Goal: Task Accomplishment & Management: Complete application form

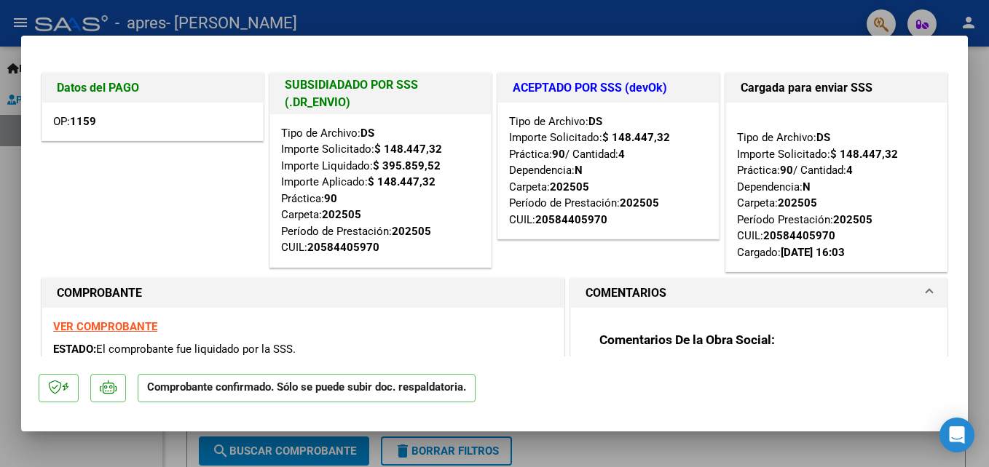
click at [0, 154] on html "menu - apres - GARCIA AGOSTINA BELEN person Inicio Instructivos Contacto OS Pre…" at bounding box center [494, 233] width 989 height 467
click at [12, 195] on div at bounding box center [494, 233] width 989 height 467
type input "$ 0,00"
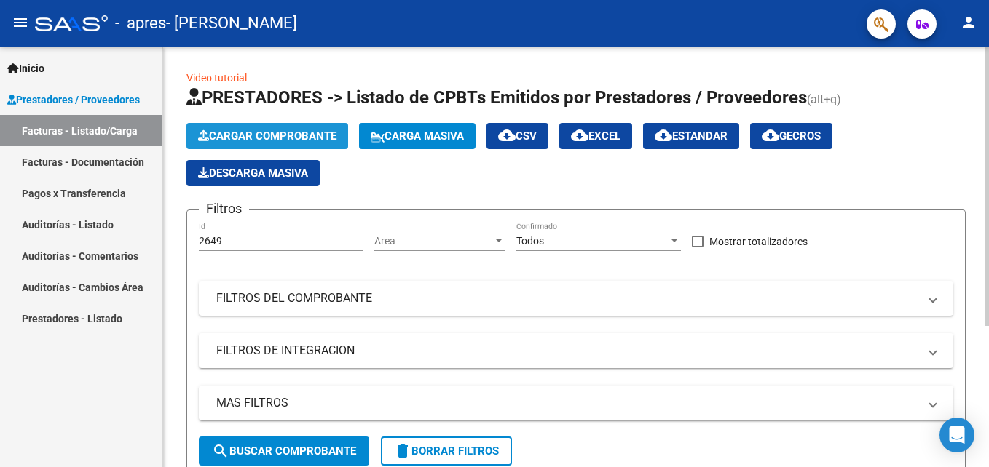
click at [248, 134] on span "Cargar Comprobante" at bounding box center [267, 136] width 138 height 13
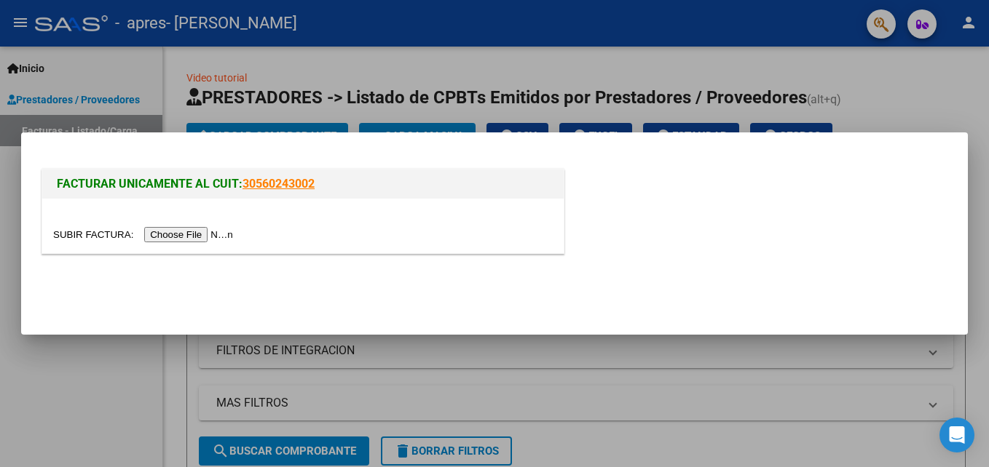
click at [200, 238] on input "file" at bounding box center [145, 234] width 184 height 15
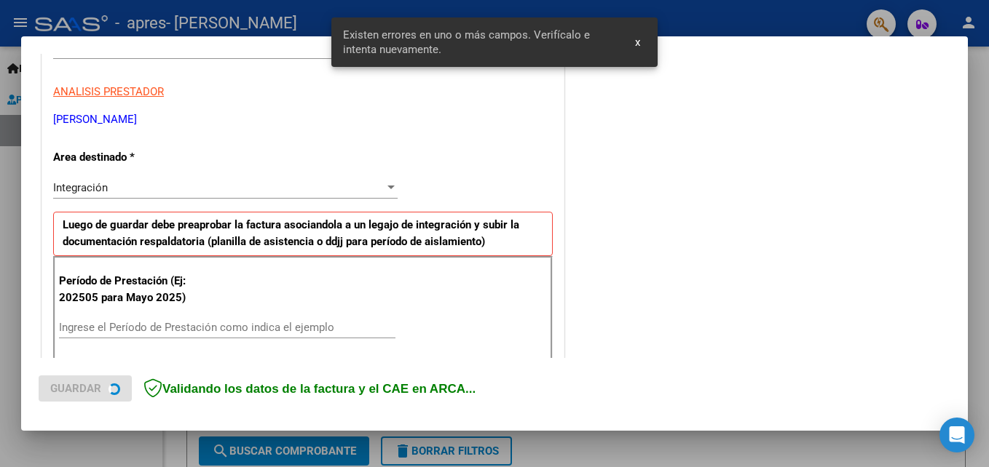
scroll to position [328, 0]
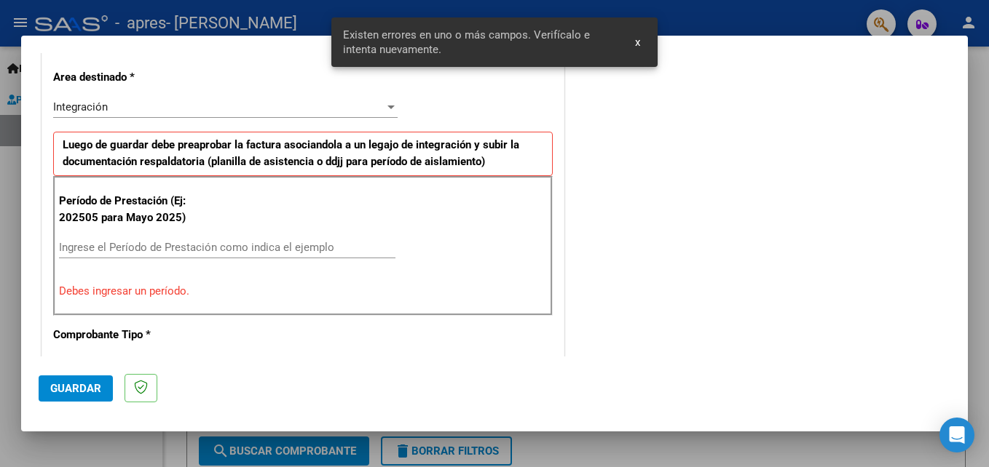
click at [111, 255] on div "Ingrese el Período de Prestación como indica el ejemplo" at bounding box center [227, 248] width 336 height 22
click at [112, 253] on input "Ingrese el Período de Prestación como indica el ejemplo" at bounding box center [227, 247] width 336 height 13
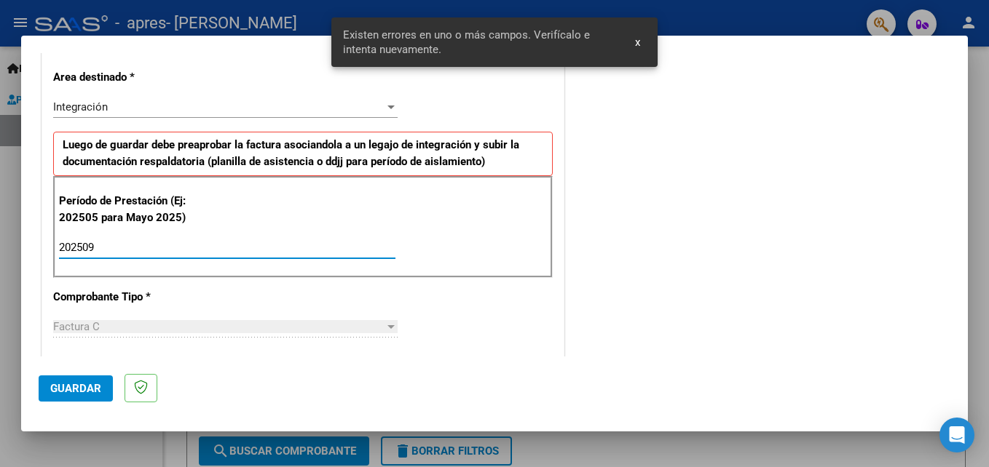
type input "202509"
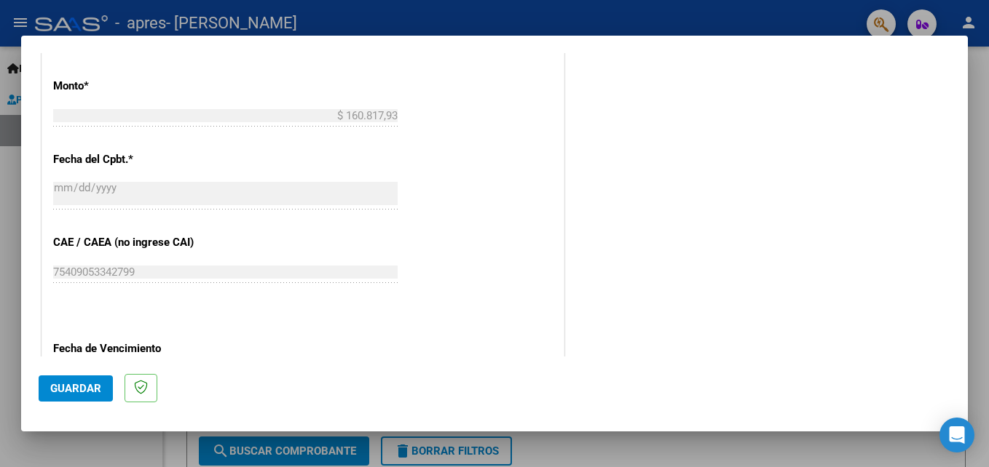
scroll to position [978, 0]
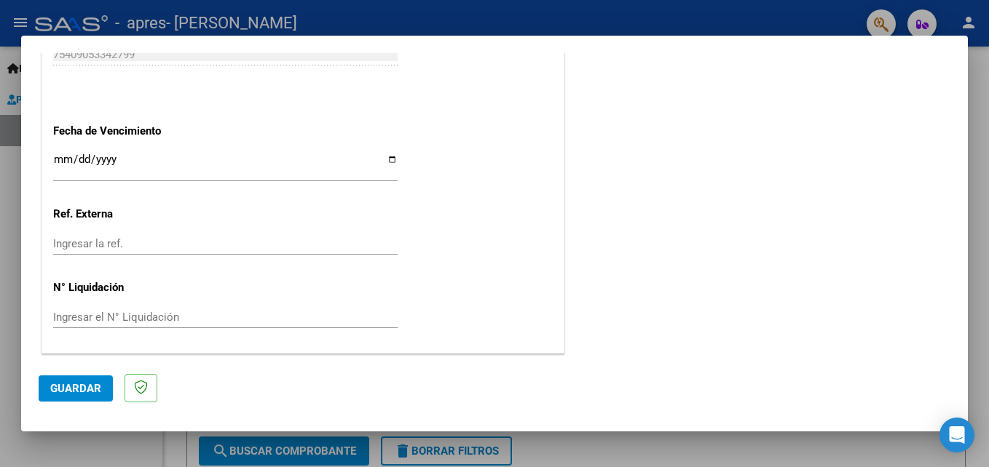
click at [385, 157] on input "Ingresar la fecha" at bounding box center [225, 165] width 344 height 23
type input "2025-10-17"
click at [202, 245] on input "Ingresar la ref." at bounding box center [225, 243] width 344 height 13
click at [73, 384] on span "Guardar" at bounding box center [75, 388] width 51 height 13
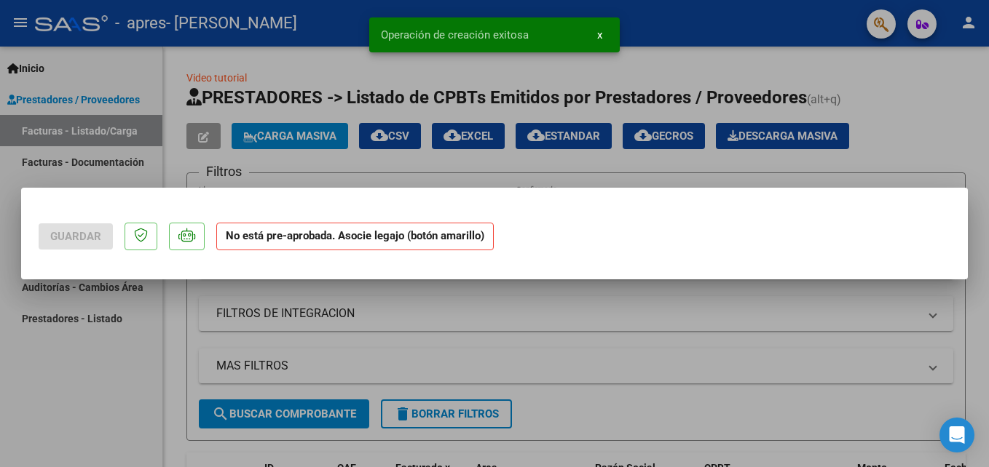
scroll to position [0, 0]
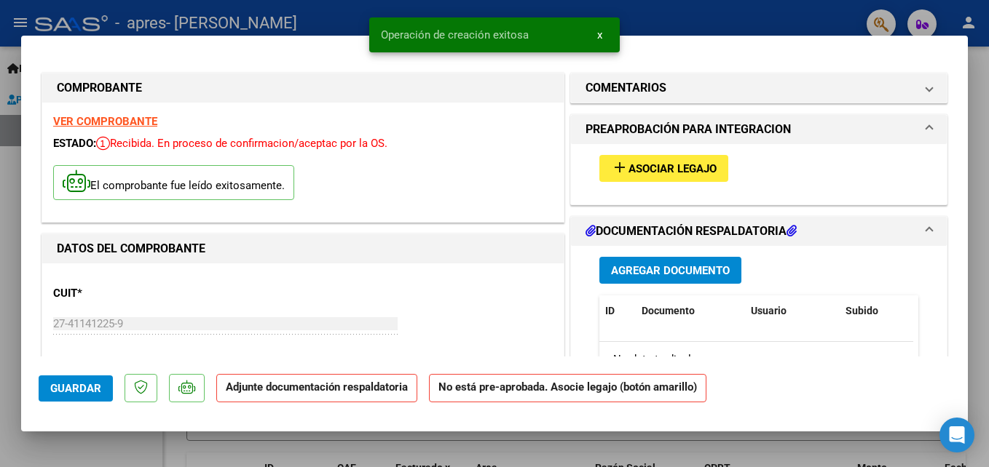
click at [648, 182] on div "add Asociar Legajo" at bounding box center [758, 168] width 341 height 49
click at [648, 179] on button "add Asociar Legajo" at bounding box center [663, 168] width 129 height 27
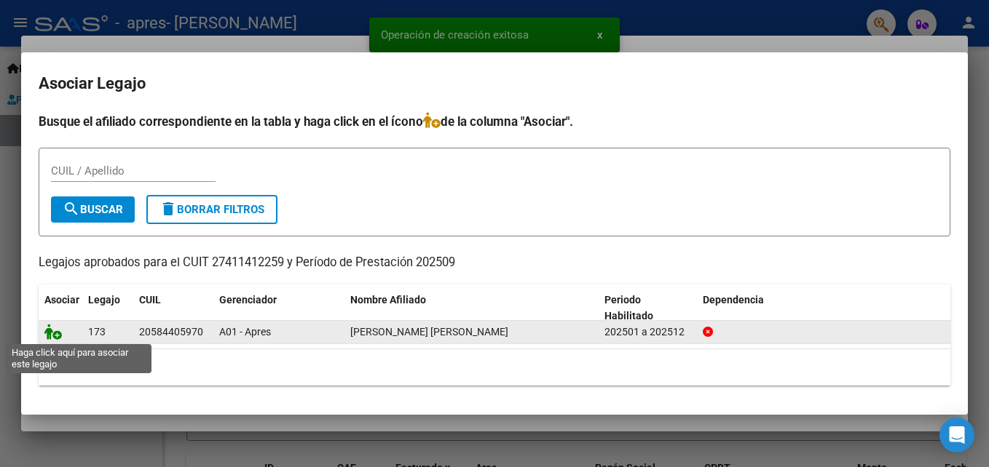
click at [52, 333] on icon at bounding box center [52, 332] width 17 height 16
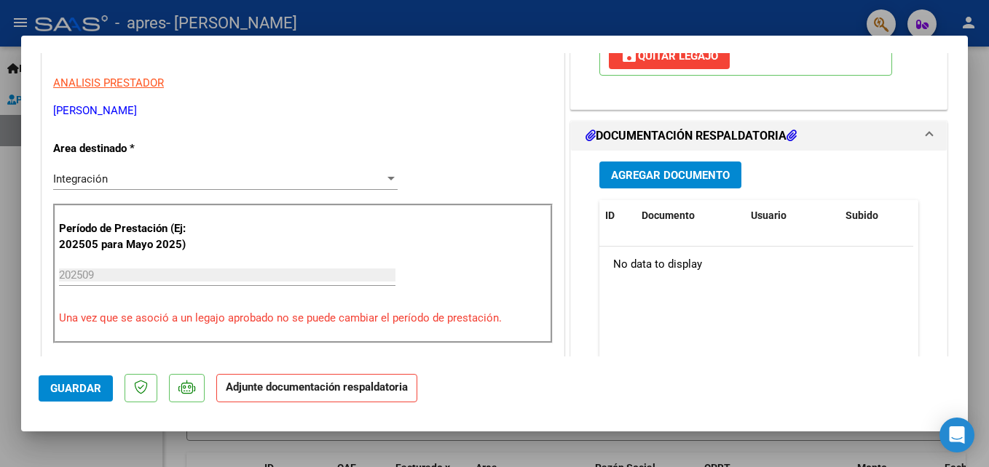
scroll to position [305, 0]
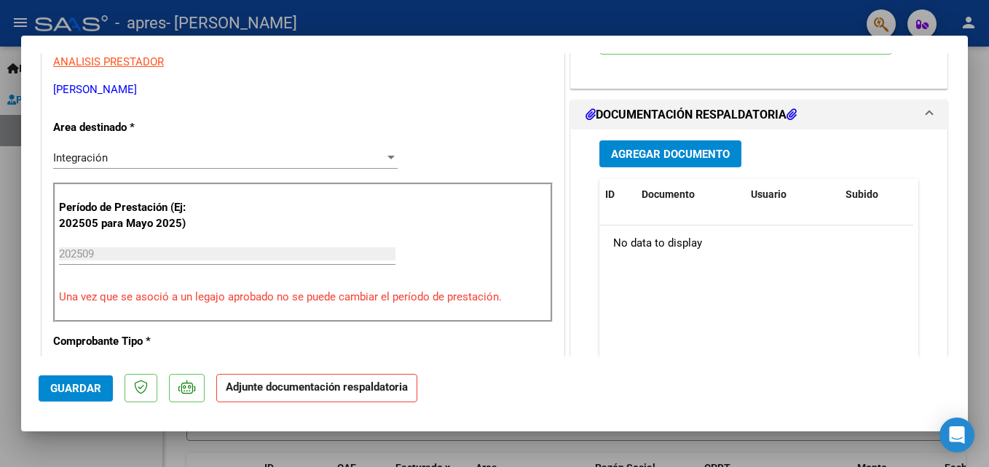
click at [645, 148] on span "Agregar Documento" at bounding box center [670, 154] width 119 height 13
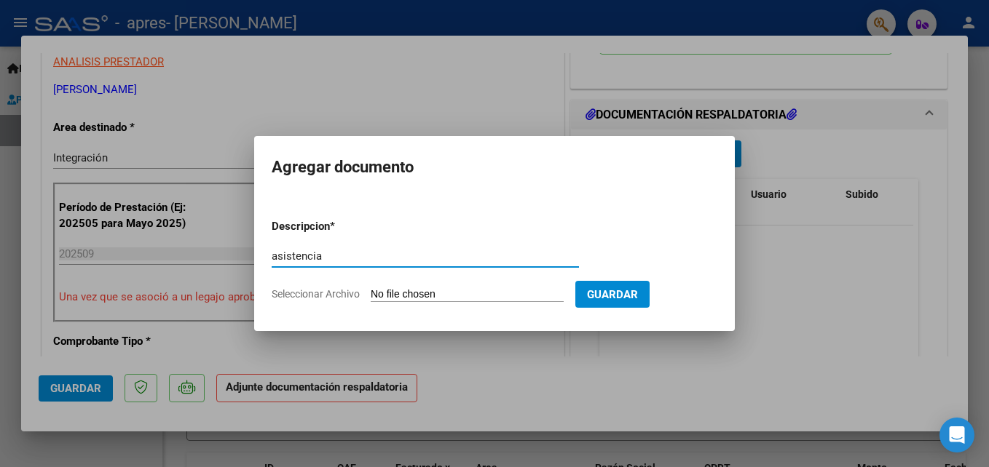
type input "asistencia"
click at [333, 280] on div "asistencia Escriba aquí una descripcion" at bounding box center [425, 263] width 307 height 36
click at [335, 298] on span "Seleccionar Archivo" at bounding box center [316, 294] width 88 height 12
click at [371, 298] on input "Seleccionar Archivo" at bounding box center [467, 295] width 193 height 14
type input "C:\fakepath\apres bruno sep.pdf"
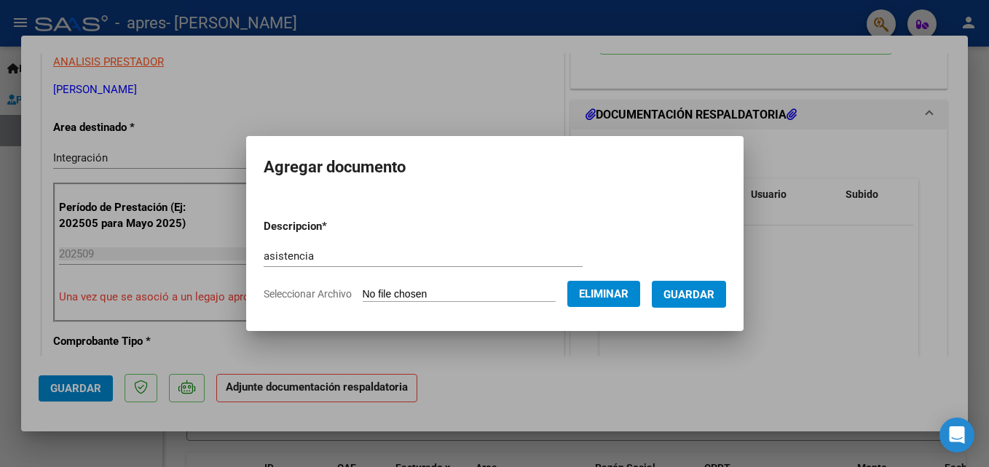
click at [694, 300] on span "Guardar" at bounding box center [688, 294] width 51 height 13
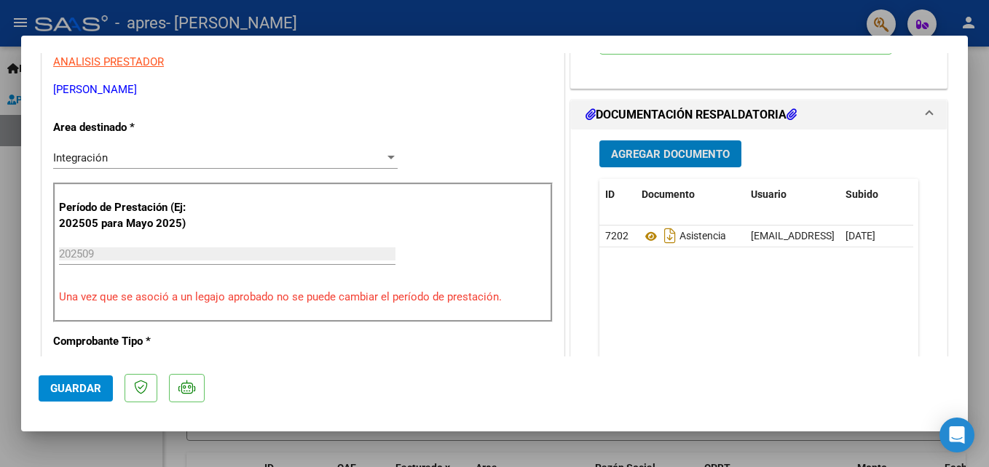
click at [68, 380] on button "Guardar" at bounding box center [76, 389] width 74 height 26
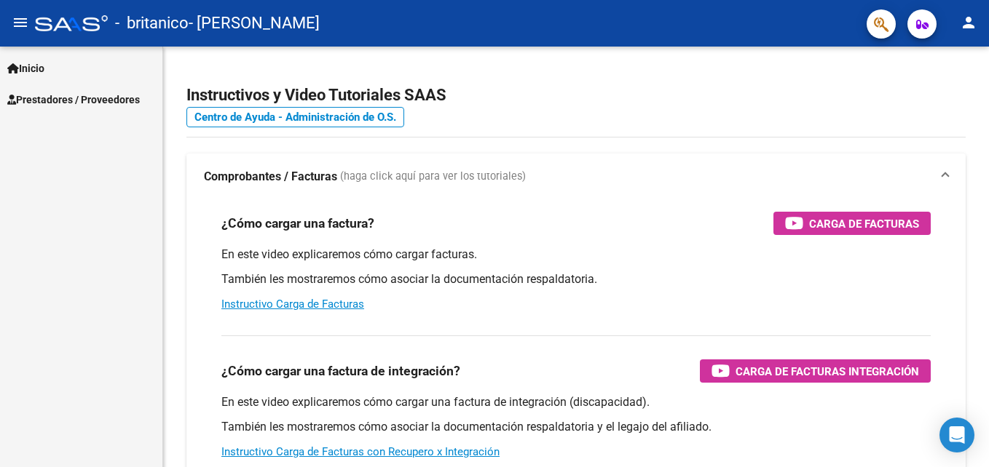
click at [66, 74] on link "Inicio" at bounding box center [81, 67] width 162 height 31
click at [86, 165] on span "Prestadores / Proveedores" at bounding box center [73, 162] width 132 height 16
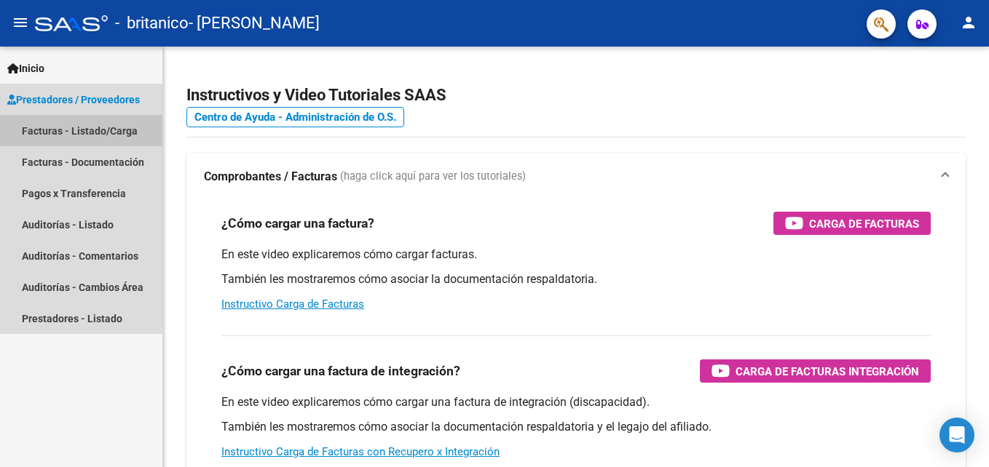
click at [114, 119] on link "Facturas - Listado/Carga" at bounding box center [81, 130] width 162 height 31
